Goal: Information Seeking & Learning: Learn about a topic

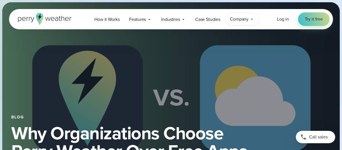
click at [252, 19] on icon at bounding box center [252, 19] width 2 height 1
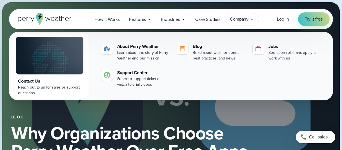
click at [254, 18] on icon at bounding box center [251, 19] width 5 height 5
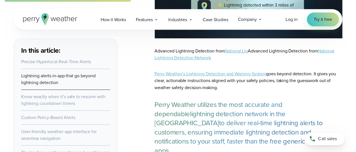
scroll to position [742, 0]
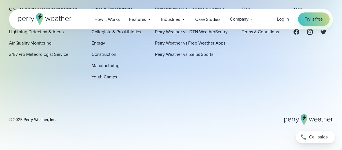
scroll to position [1897, 0]
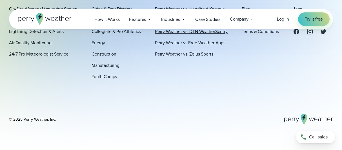
click at [197, 32] on link "Perry Weather vs. DTN WeatherSentry" at bounding box center [191, 31] width 73 height 7
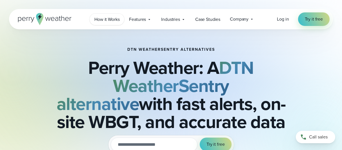
click at [110, 20] on span "How it Works" at bounding box center [106, 19] width 25 height 7
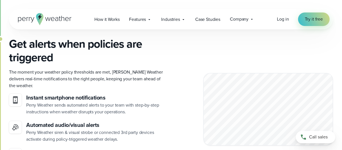
scroll to position [617, 0]
